Goal: Check status: Check status

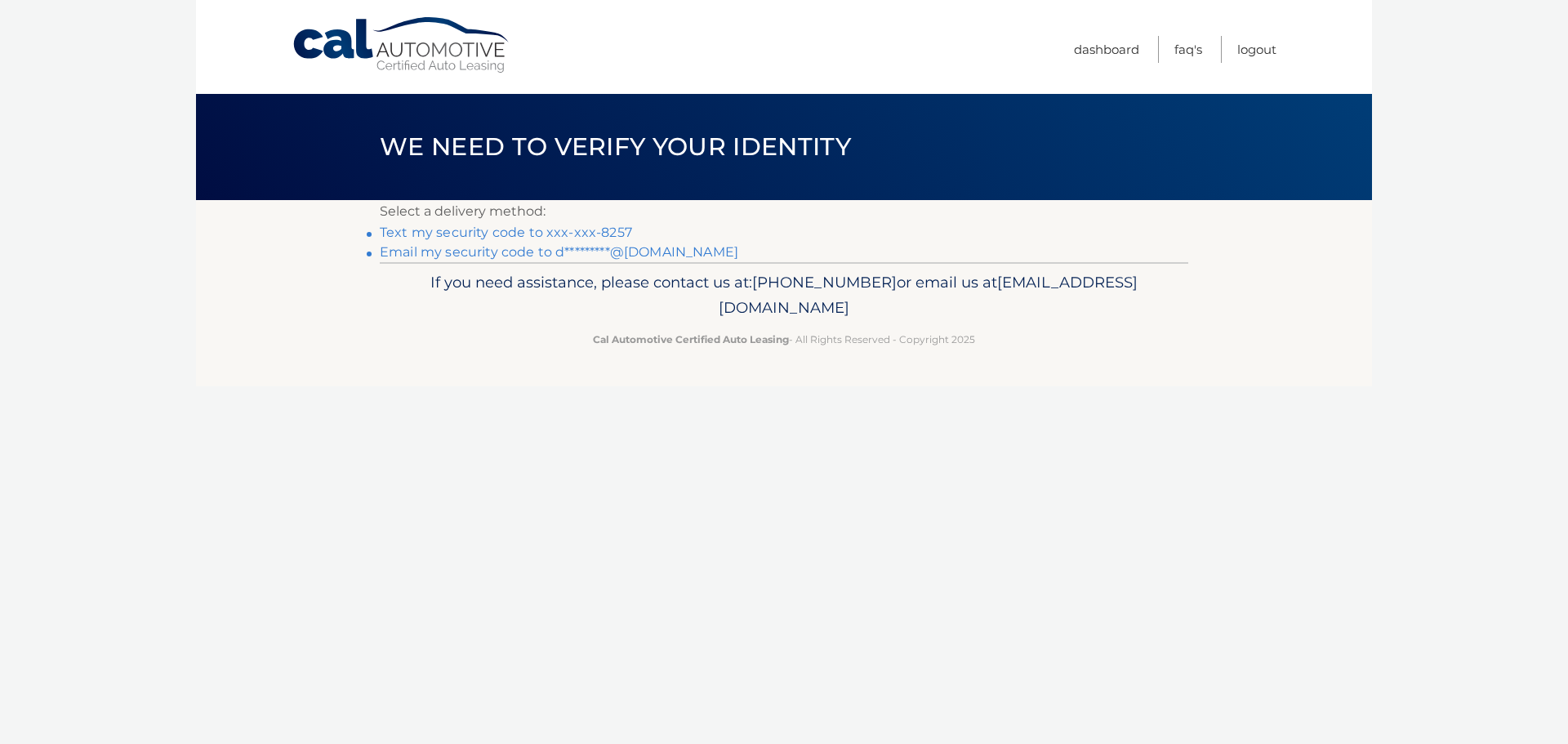
click at [555, 232] on link "Text my security code to xxx-xxx-8257" at bounding box center [506, 232] width 253 height 16
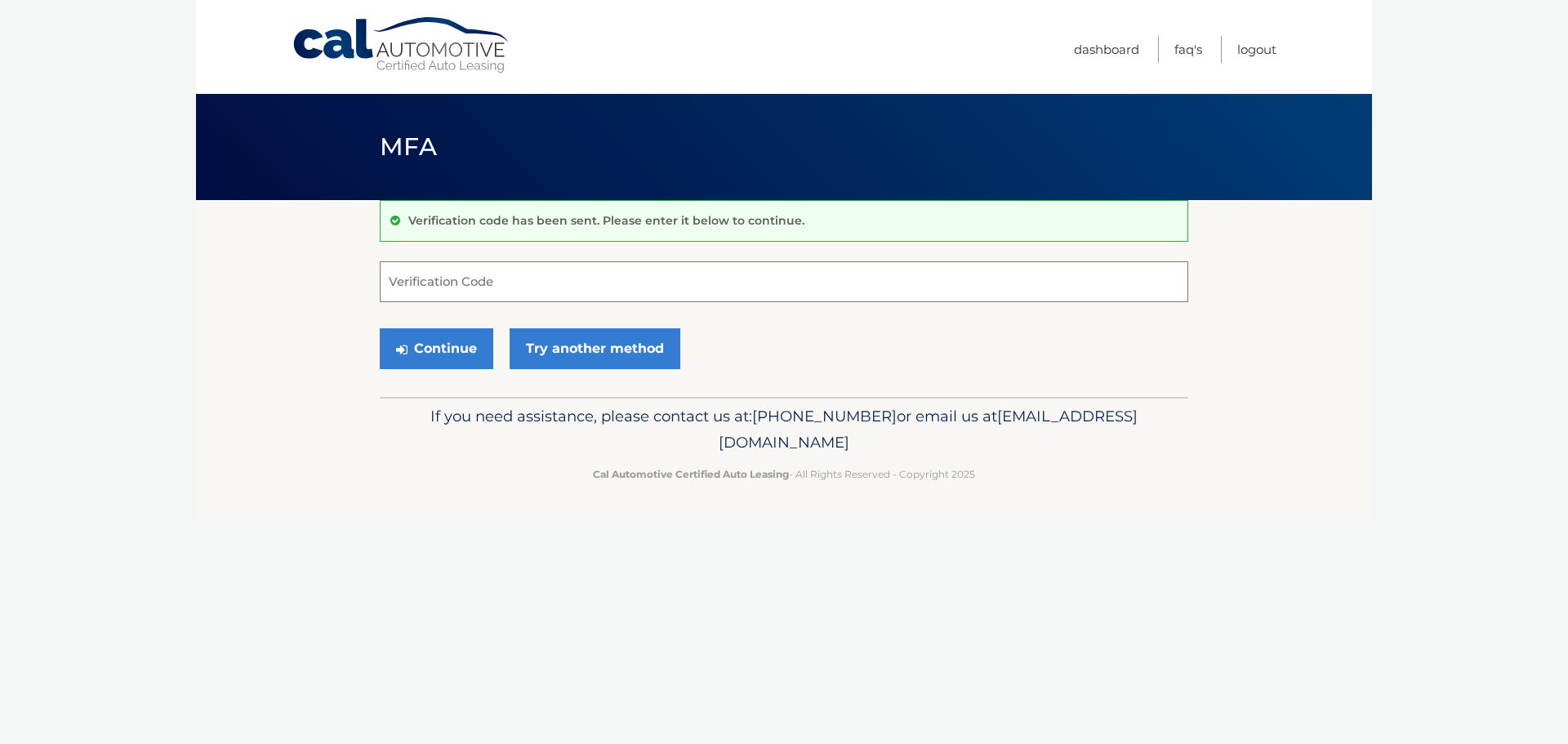
click at [443, 288] on input "Verification Code" at bounding box center [784, 281] width 808 height 40
type input "288932"
click at [380, 329] on button "Continue" at bounding box center [436, 348] width 113 height 40
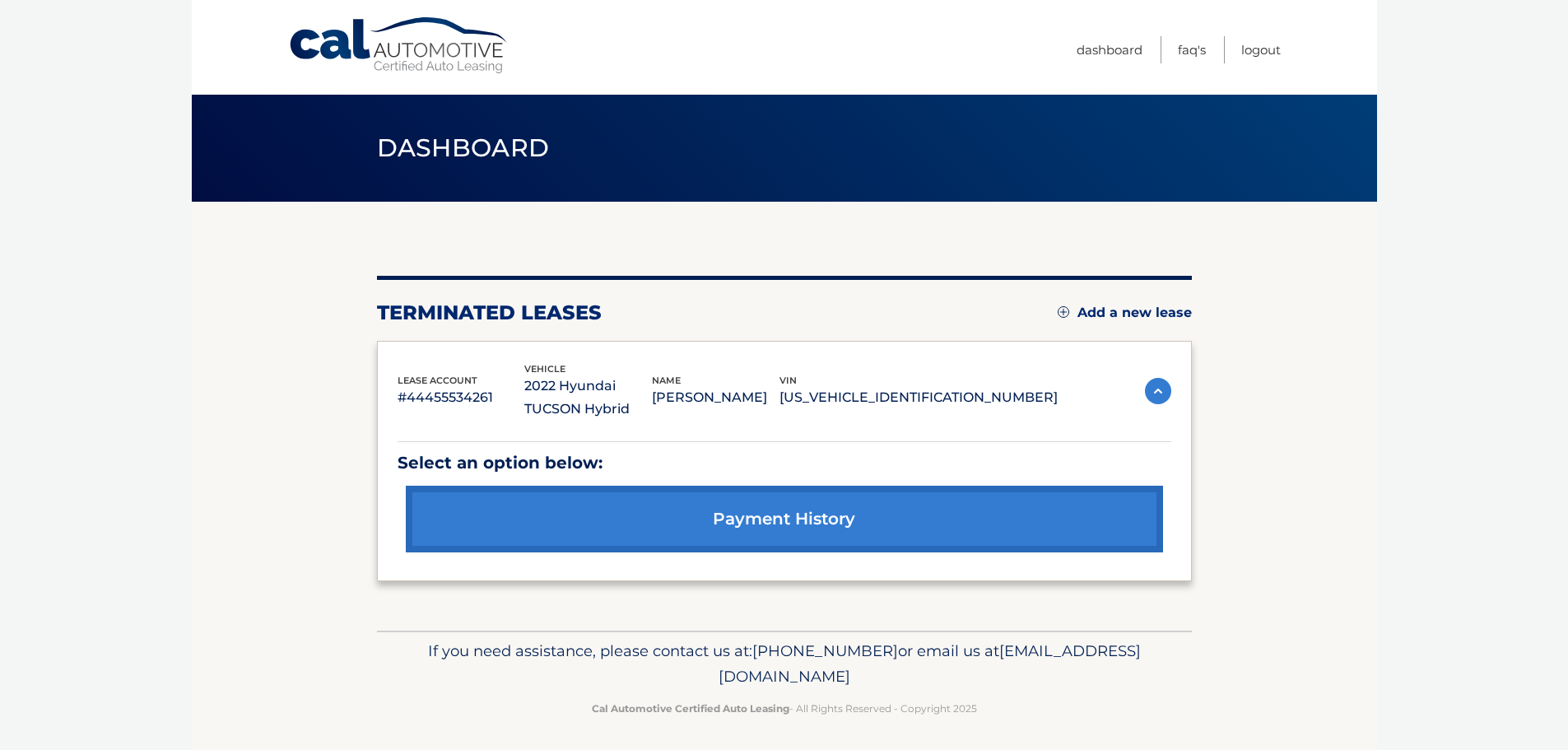
click at [786, 514] on link "payment history" at bounding box center [785, 519] width 757 height 67
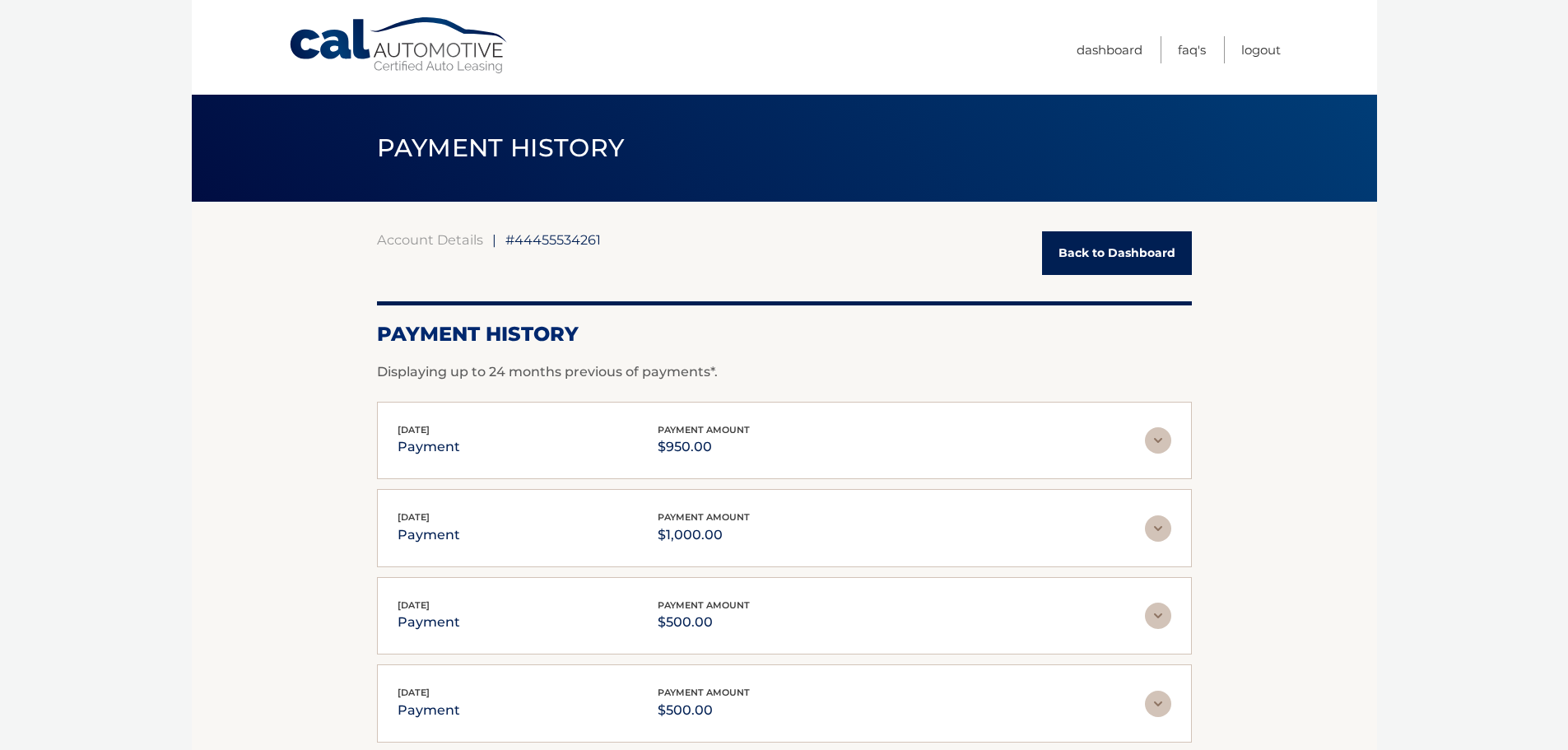
click at [1123, 239] on link "Back to Dashboard" at bounding box center [1117, 253] width 150 height 43
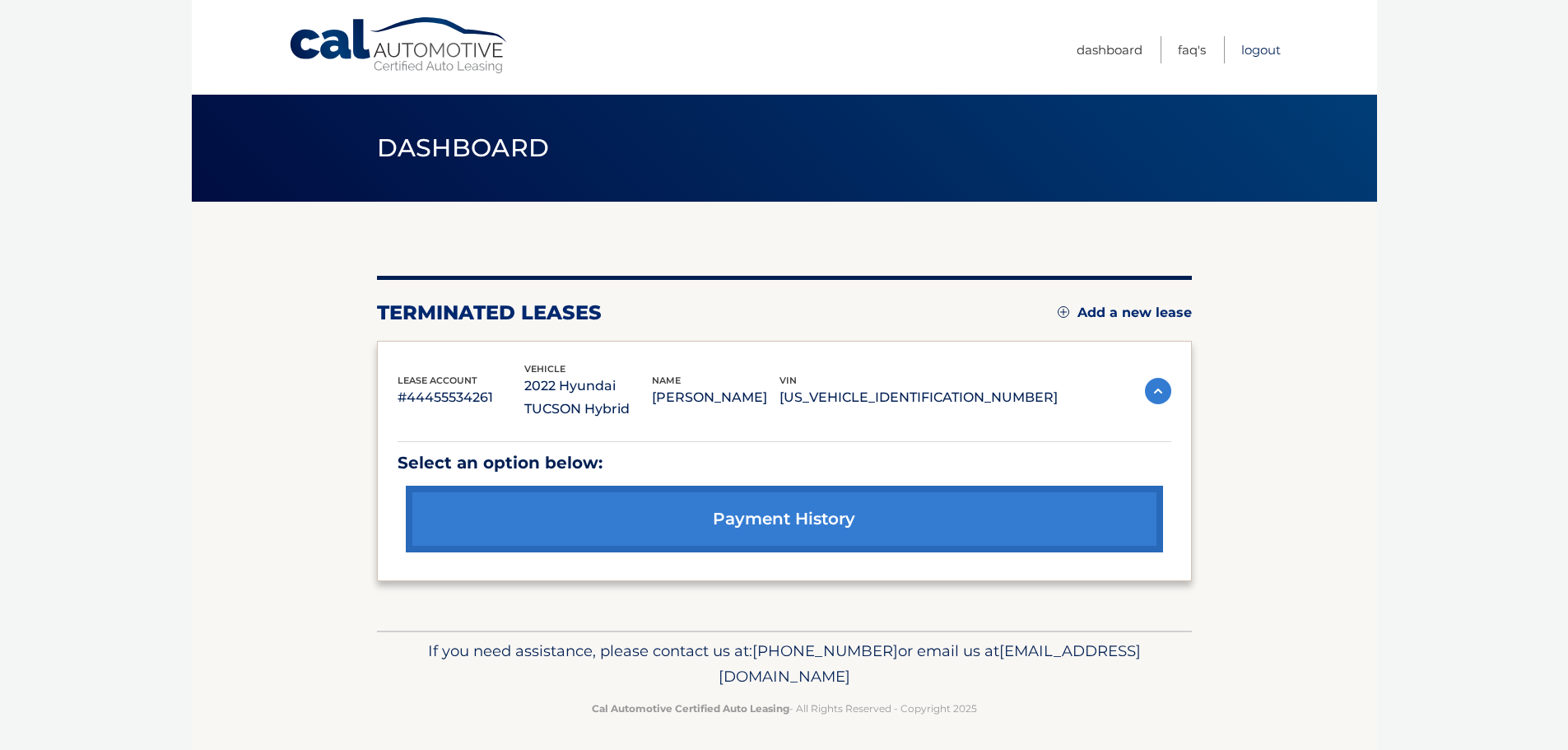
click at [1268, 52] on link "Logout" at bounding box center [1260, 50] width 39 height 27
